Goal: Task Accomplishment & Management: Use online tool/utility

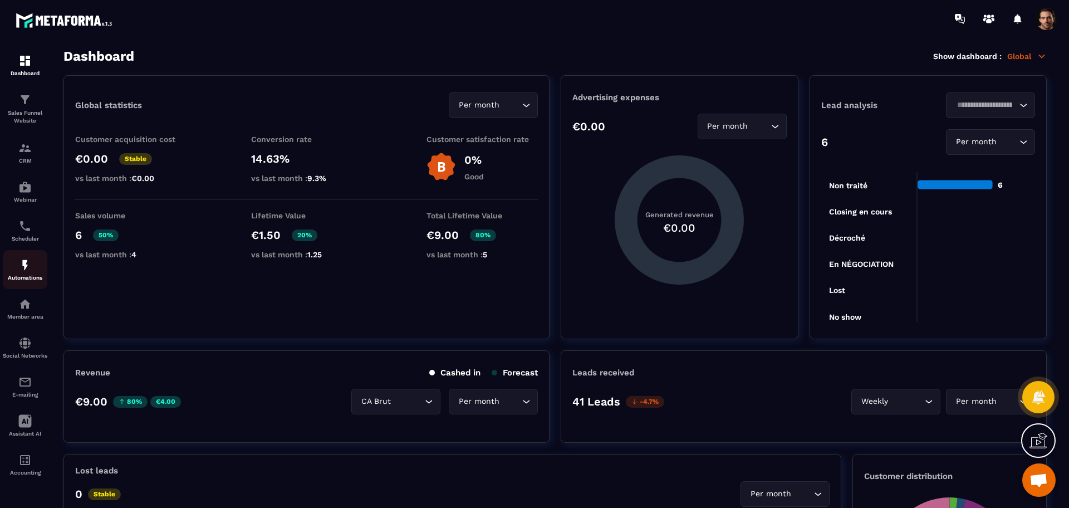
click at [13, 280] on p "Automations" at bounding box center [25, 278] width 45 height 6
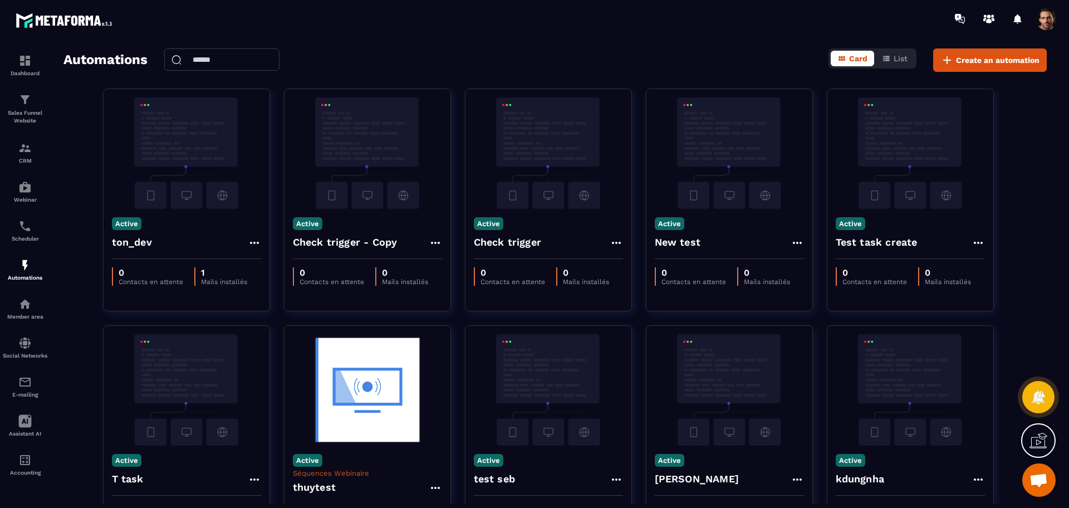
click at [894, 66] on div "Card List" at bounding box center [873, 58] width 88 height 20
click at [891, 60] on button "List" at bounding box center [894, 59] width 39 height 16
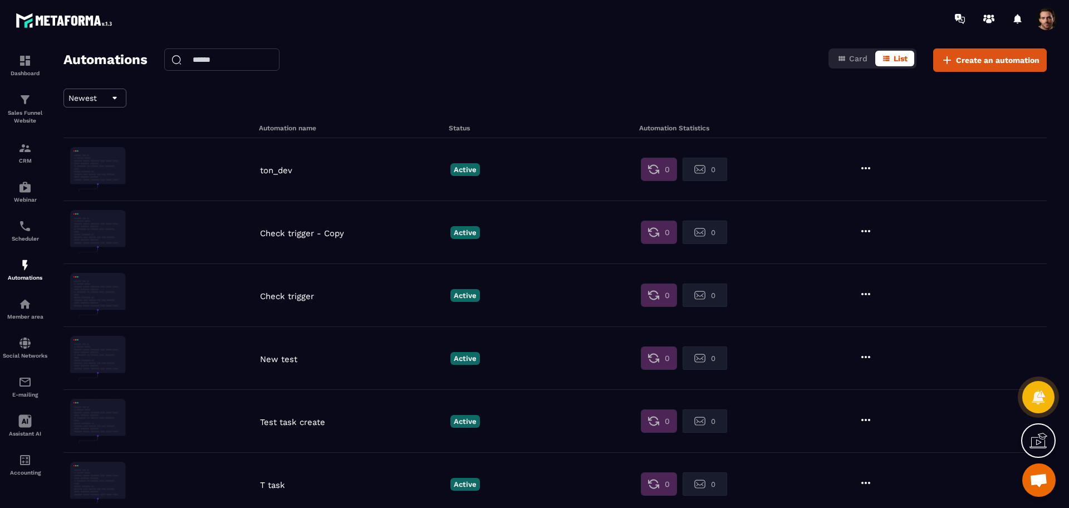
click at [846, 49] on div "Card List" at bounding box center [873, 58] width 88 height 20
click at [846, 60] on icon "button" at bounding box center [841, 58] width 9 height 9
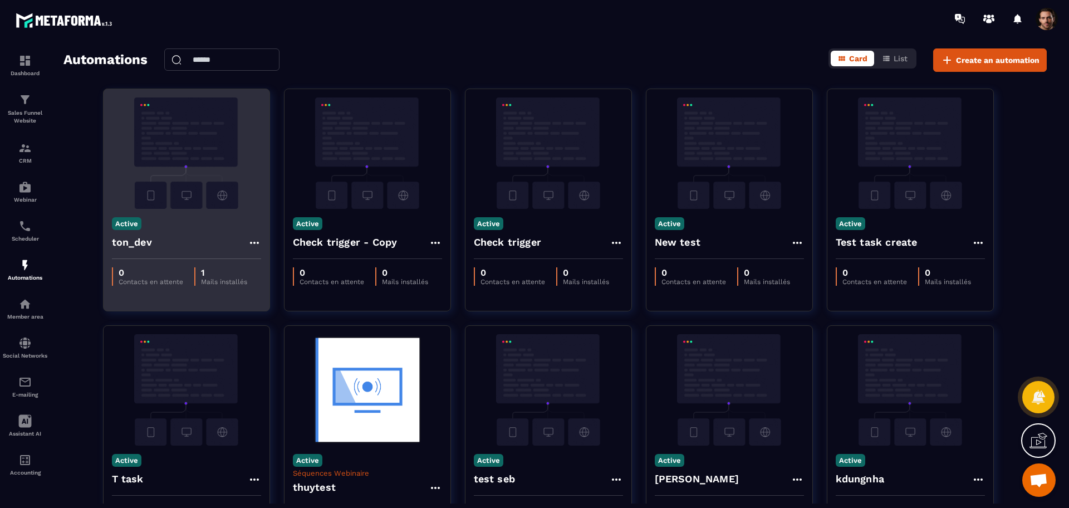
click at [249, 243] on icon at bounding box center [254, 242] width 13 height 13
click at [268, 266] on icon at bounding box center [264, 268] width 10 height 10
click at [290, 266] on link "Edit" at bounding box center [281, 268] width 58 height 24
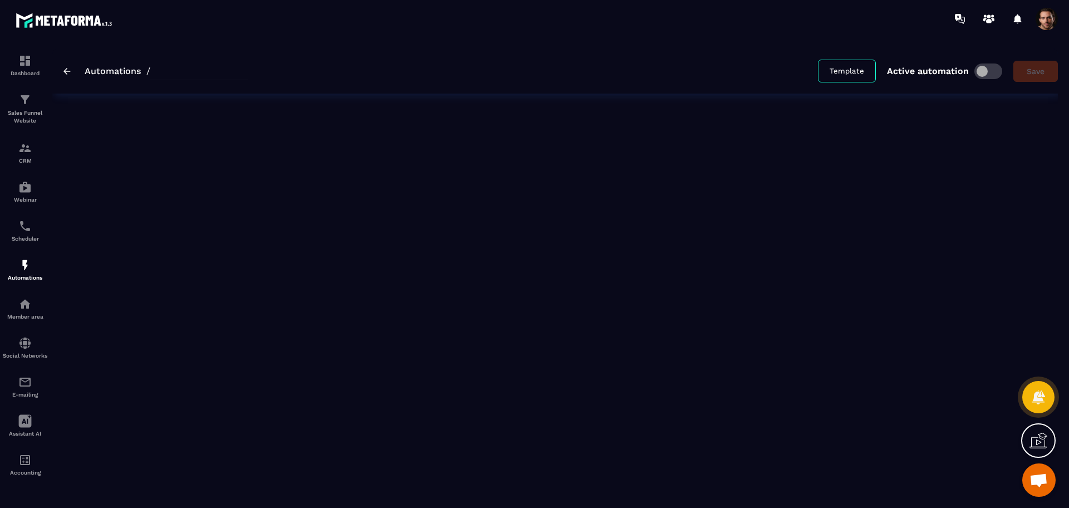
type input "*******"
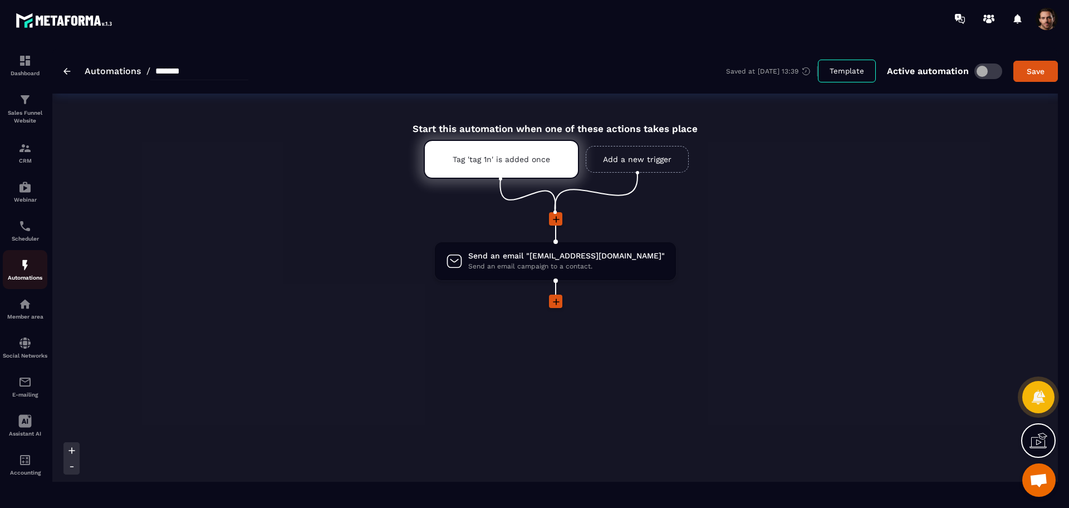
click at [21, 263] on img at bounding box center [24, 264] width 13 height 13
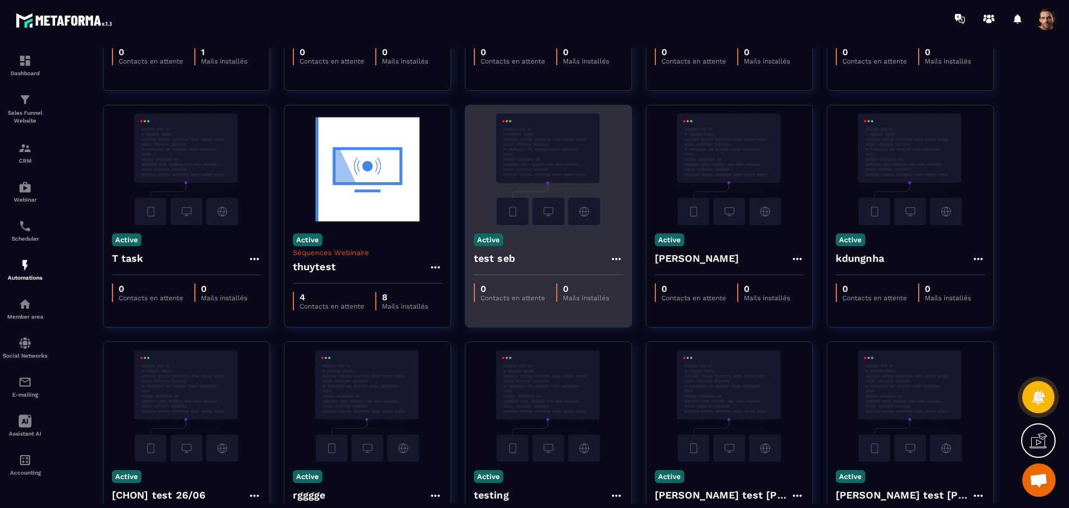
scroll to position [222, 0]
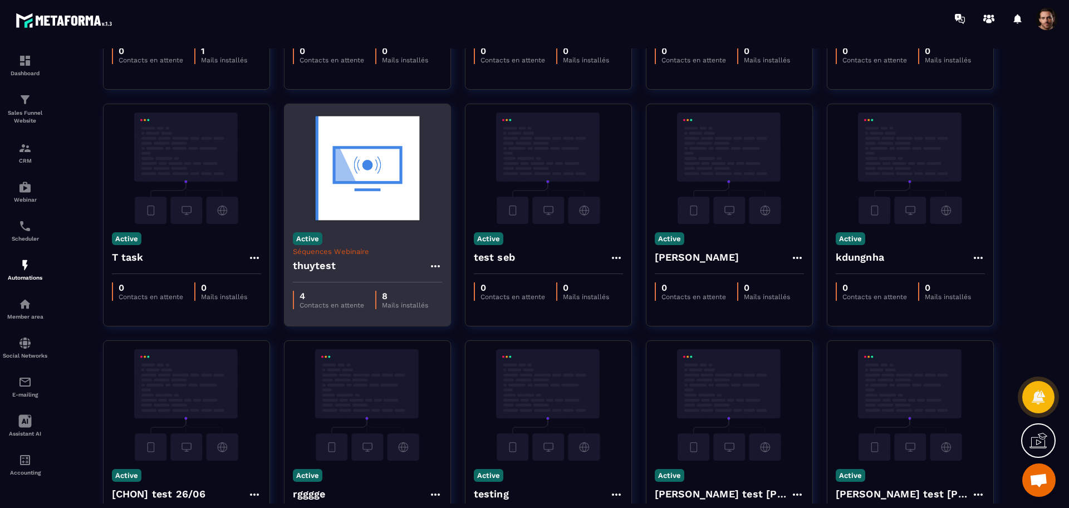
click at [441, 261] on icon at bounding box center [435, 265] width 13 height 13
click at [449, 291] on icon at bounding box center [445, 291] width 10 height 10
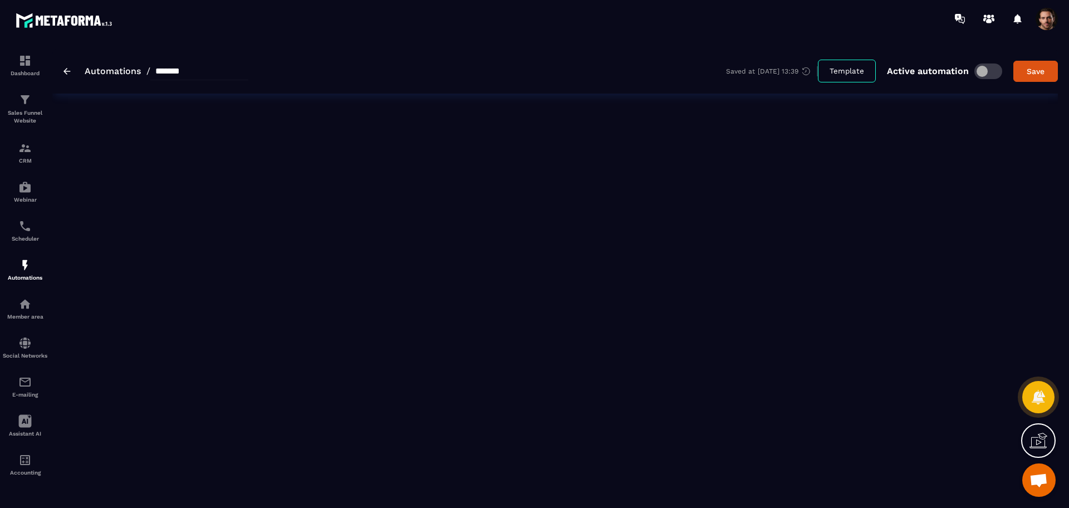
type input "********"
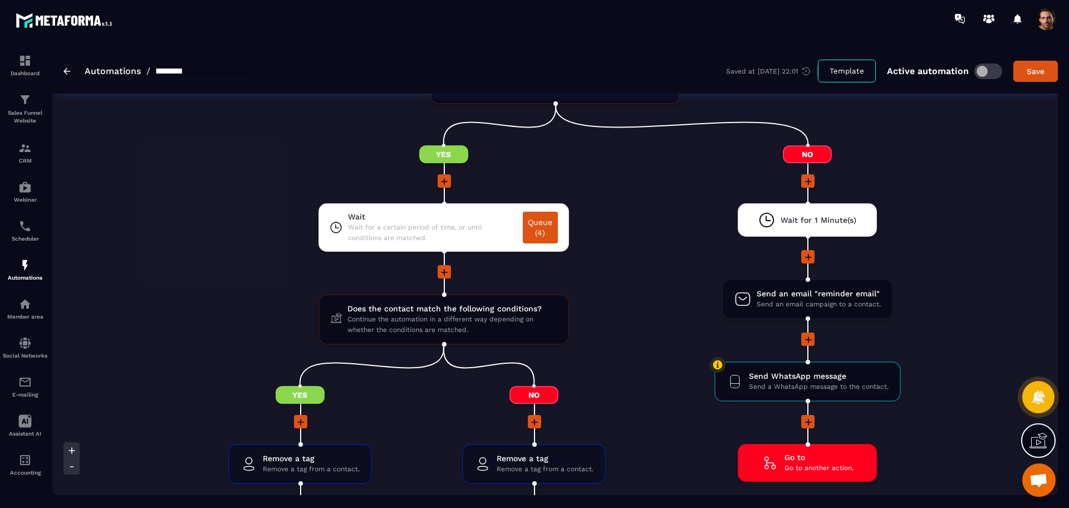
scroll to position [1525, 0]
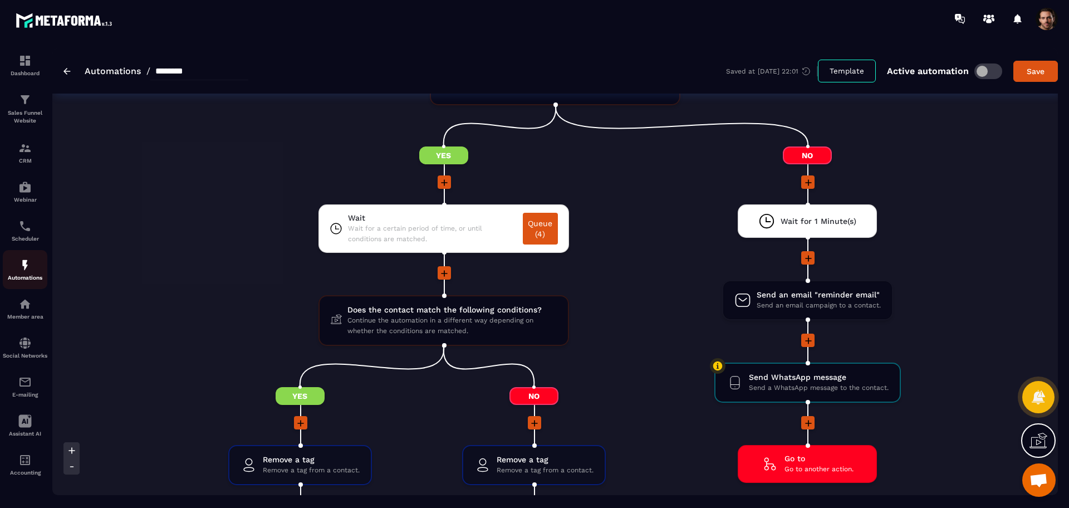
click at [14, 269] on div "Automations" at bounding box center [25, 269] width 45 height 22
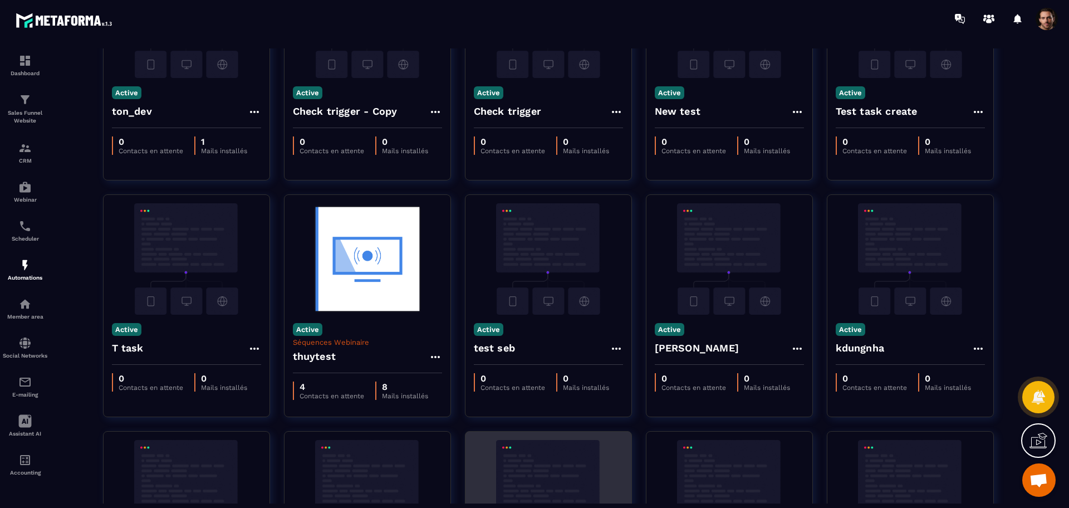
scroll to position [327, 0]
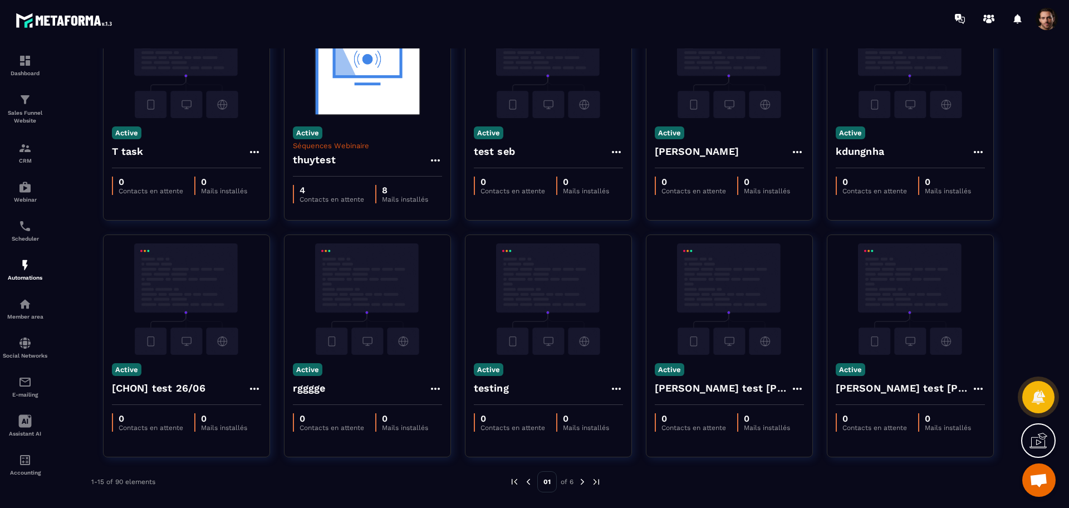
click at [578, 482] on img at bounding box center [582, 482] width 10 height 10
click at [581, 482] on img at bounding box center [582, 482] width 10 height 10
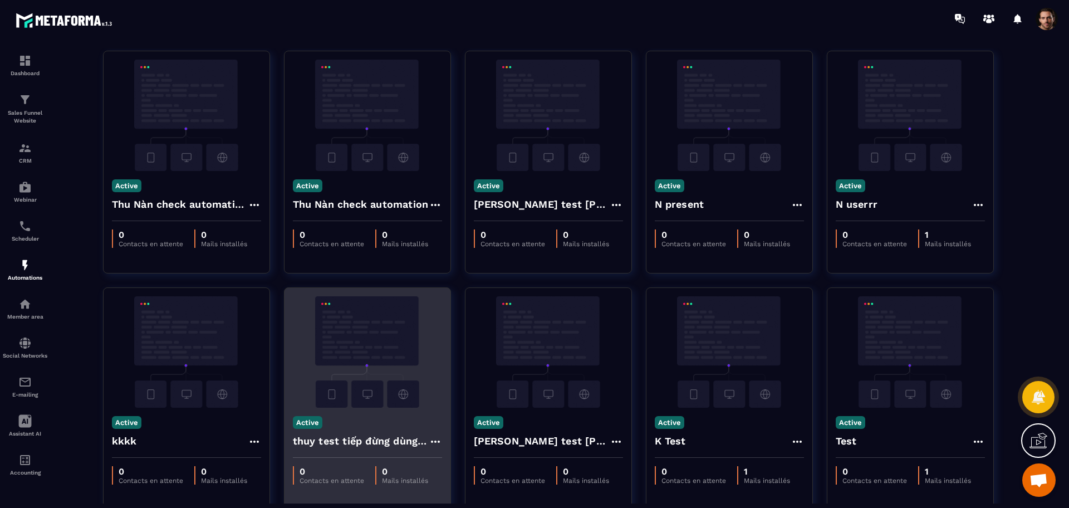
scroll to position [0, 0]
